Goal: Check status

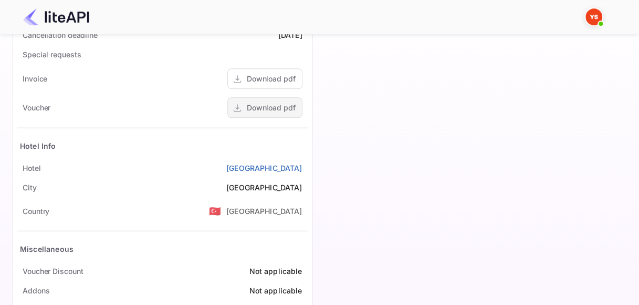
click at [269, 105] on div "Download pdf" at bounding box center [271, 107] width 49 height 11
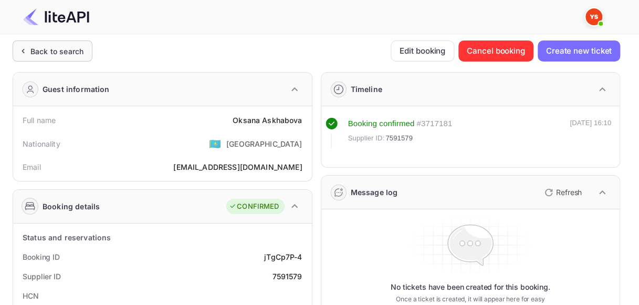
click at [51, 49] on div "Back to search" at bounding box center [56, 51] width 53 height 11
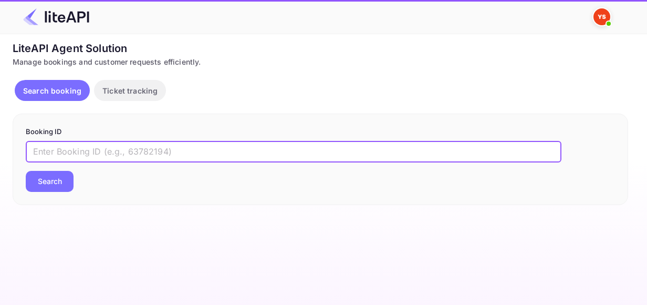
click at [127, 150] on input "text" at bounding box center [294, 151] width 536 height 21
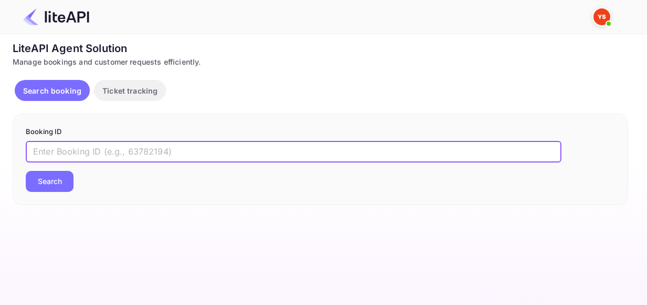
paste input "8939991"
type input "8939991"
click at [26, 171] on button "Search" at bounding box center [50, 181] width 48 height 21
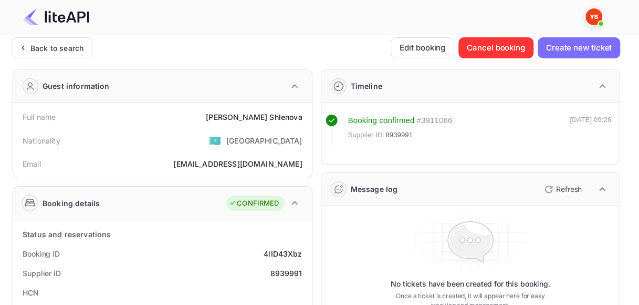
scroll to position [53, 0]
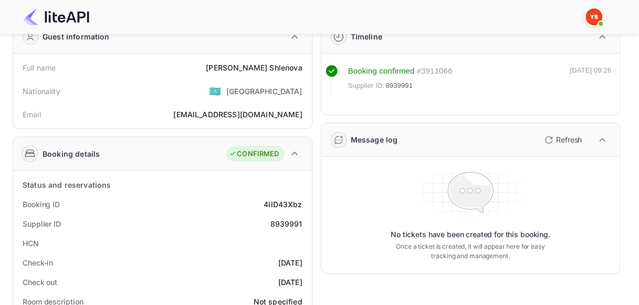
click at [272, 201] on div "4lID43Xbz" at bounding box center [283, 204] width 38 height 11
copy div "4lID43Xbz"
click at [288, 218] on div "8939991" at bounding box center [286, 223] width 32 height 11
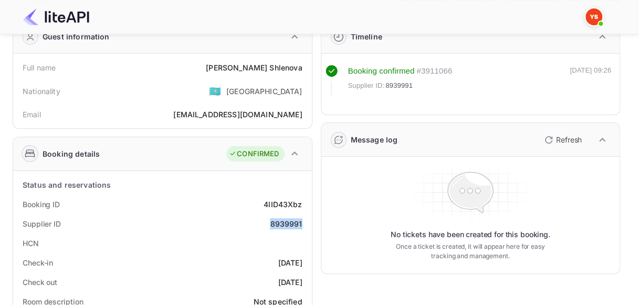
copy div "8939991"
drag, startPoint x: 256, startPoint y: 68, endPoint x: 305, endPoint y: 65, distance: 48.4
click at [305, 65] on div "Full name [PERSON_NAME]" at bounding box center [162, 67] width 290 height 19
copy div "[PERSON_NAME]"
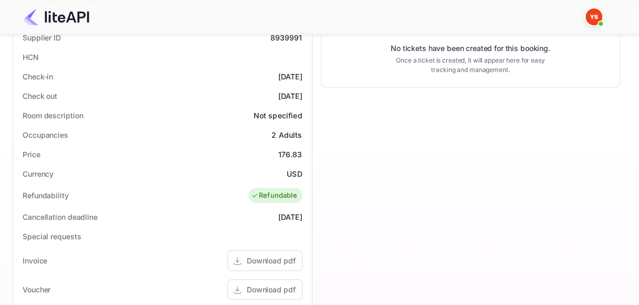
scroll to position [315, 0]
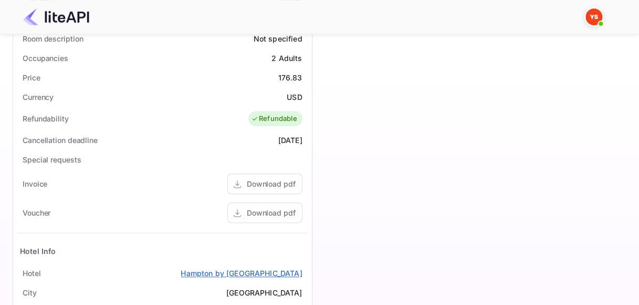
drag, startPoint x: 182, startPoint y: 268, endPoint x: 302, endPoint y: 268, distance: 120.3
click at [302, 268] on div "[GEOGRAPHIC_DATA] by [GEOGRAPHIC_DATA]" at bounding box center [162, 272] width 290 height 19
copy link "Hampton by [GEOGRAPHIC_DATA]"
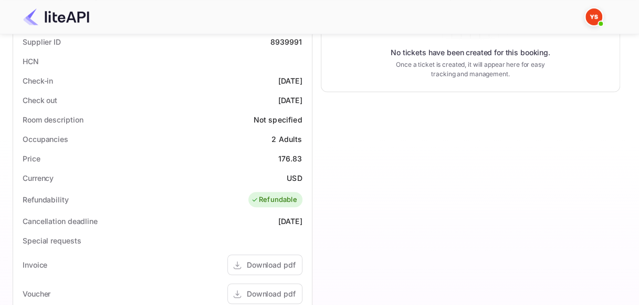
scroll to position [158, 0]
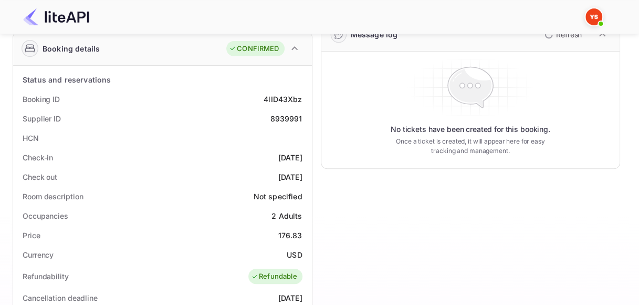
drag, startPoint x: 279, startPoint y: 154, endPoint x: 306, endPoint y: 156, distance: 26.3
click at [305, 156] on div "Check-in [DATE]" at bounding box center [162, 157] width 290 height 19
copy div "[DATE]"
drag, startPoint x: 266, startPoint y: 173, endPoint x: 305, endPoint y: 173, distance: 38.3
click at [305, 173] on div "Check out [DATE]" at bounding box center [162, 176] width 290 height 19
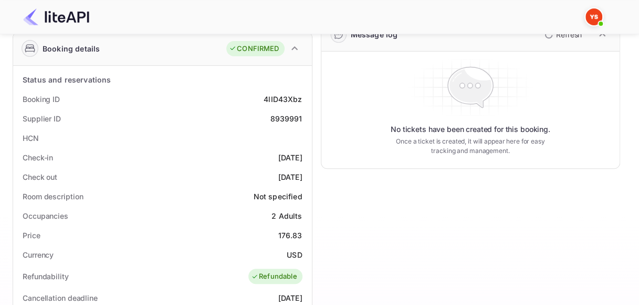
copy div "[DATE]"
